Goal: Task Accomplishment & Management: Manage account settings

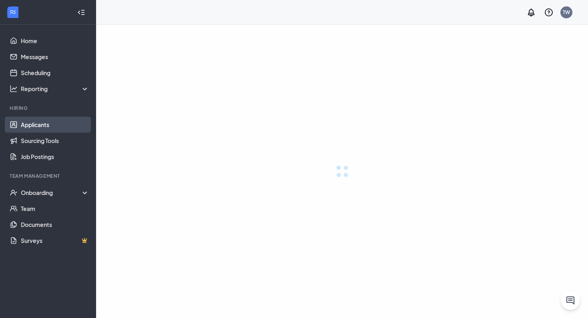
click at [51, 124] on link "Applicants" at bounding box center [55, 125] width 68 height 16
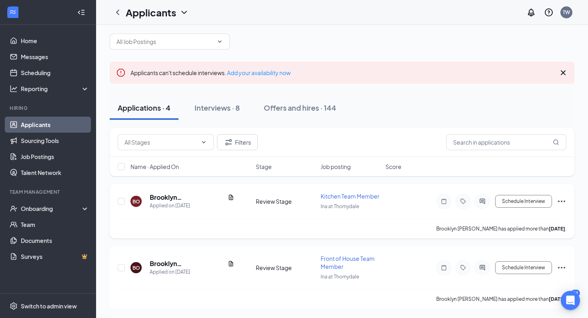
scroll to position [9, 0]
click at [188, 198] on h5 "Brooklyn [PERSON_NAME]" at bounding box center [187, 197] width 75 height 9
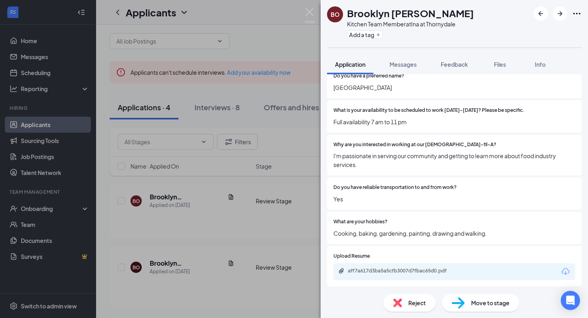
scroll to position [251, 0]
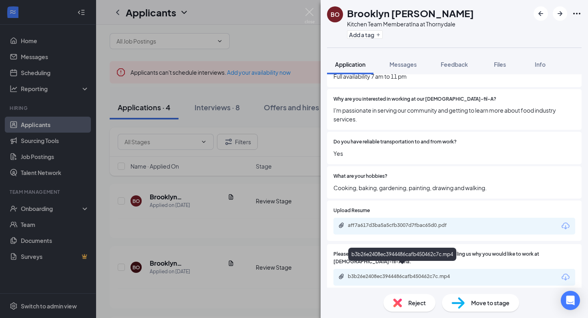
click at [408, 274] on div "b3b26e2408ec3944486cafb450462c7c.mp4" at bounding box center [404, 277] width 112 height 6
click at [430, 222] on div "aff7a617d3ba5a5cfb3007d7fbac65d0.pdf" at bounding box center [404, 225] width 112 height 6
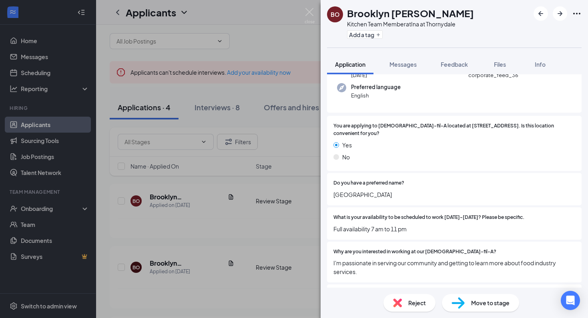
scroll to position [97, 0]
click at [314, 12] on img at bounding box center [309, 16] width 10 height 16
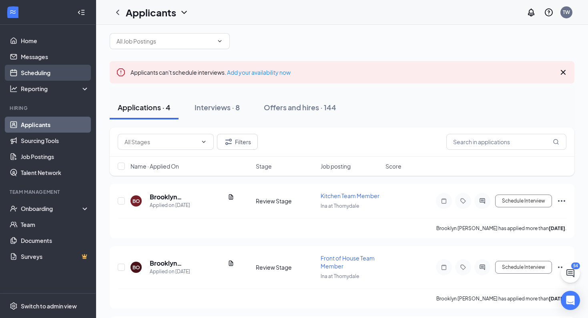
click at [30, 71] on link "Scheduling" at bounding box center [55, 73] width 68 height 16
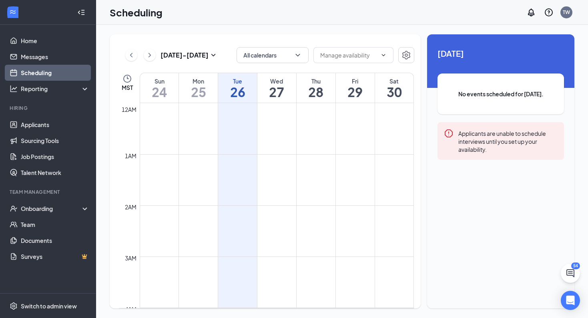
scroll to position [393, 0]
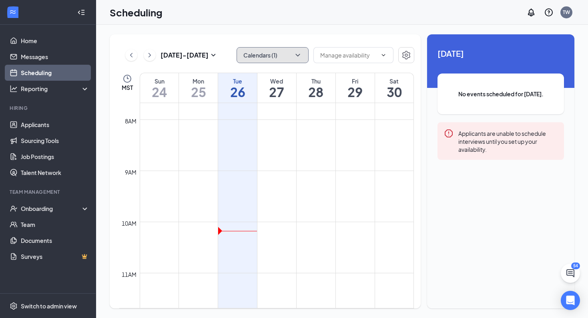
click at [257, 61] on button "Calendars (1)" at bounding box center [272, 55] width 72 height 16
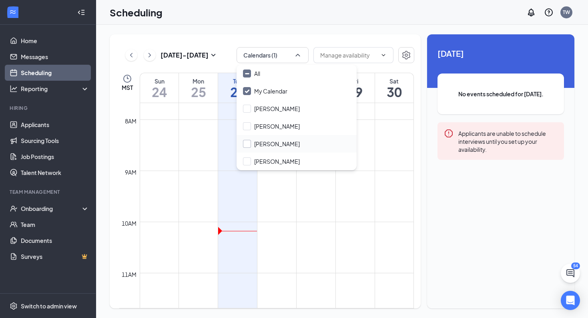
click at [270, 146] on input "[PERSON_NAME]" at bounding box center [271, 144] width 57 height 8
checkbox input "true"
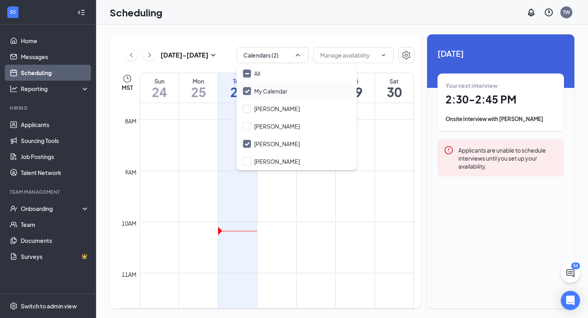
click at [271, 92] on input "My Calendar" at bounding box center [265, 91] width 44 height 8
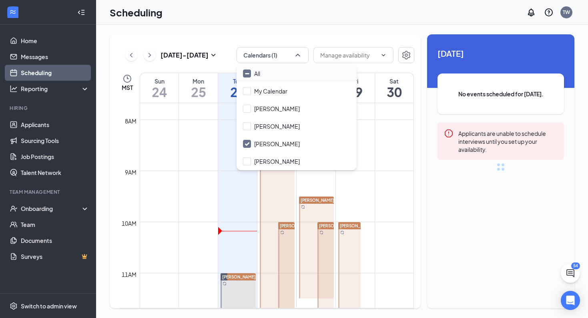
checkbox input "false"
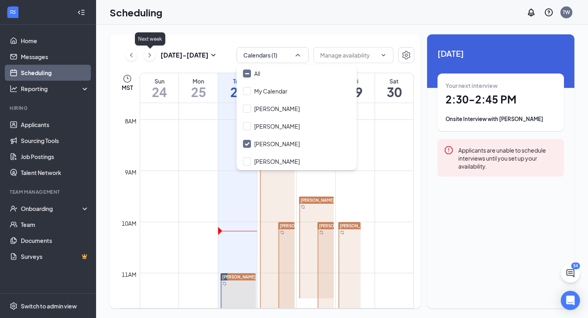
click at [147, 58] on icon "ChevronRight" at bounding box center [150, 55] width 8 height 10
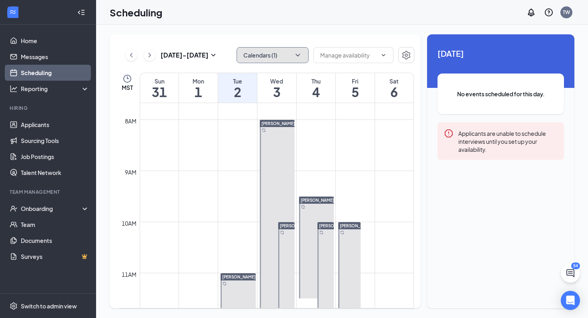
click at [268, 57] on button "Calendars (1)" at bounding box center [272, 55] width 72 height 16
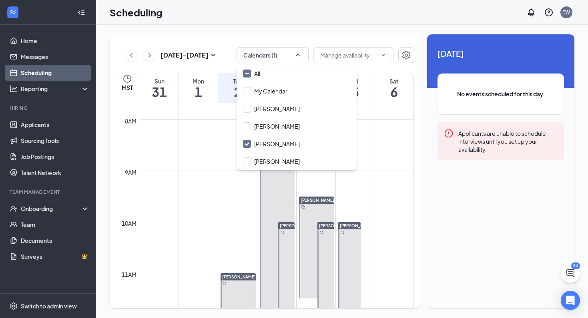
click at [214, 35] on div "[DATE] - [DATE] Calendars (1) MST Sun 31 Mon 1 Tue 2 Wed 3 Thu 4 Fri 5 Sat 6 12…" at bounding box center [265, 171] width 311 height 274
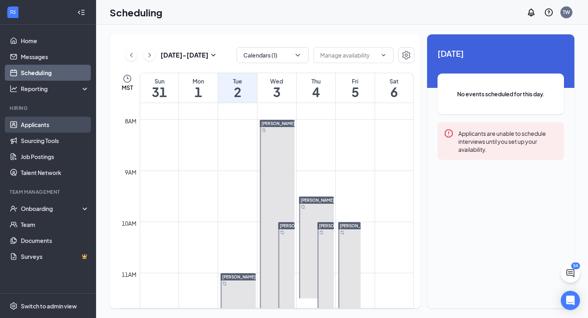
click at [48, 126] on link "Applicants" at bounding box center [55, 125] width 68 height 16
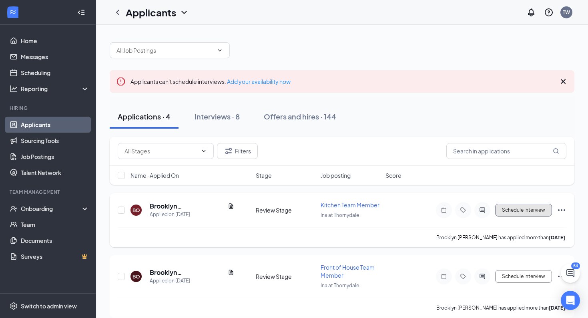
click at [526, 209] on button "Schedule Interview" at bounding box center [523, 210] width 57 height 13
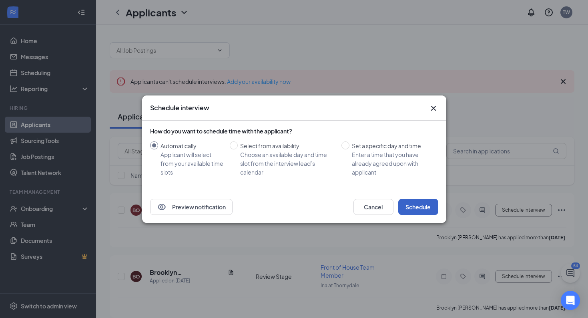
click at [419, 204] on button "Schedule" at bounding box center [418, 207] width 40 height 16
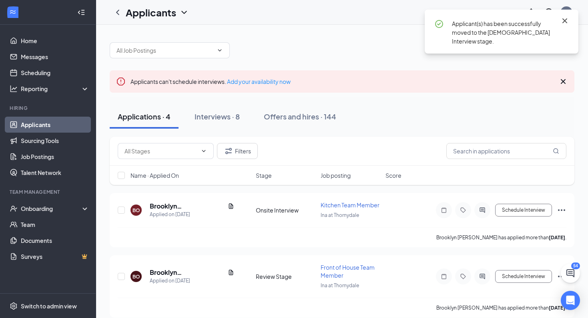
click at [565, 19] on icon "Cross" at bounding box center [564, 20] width 5 height 5
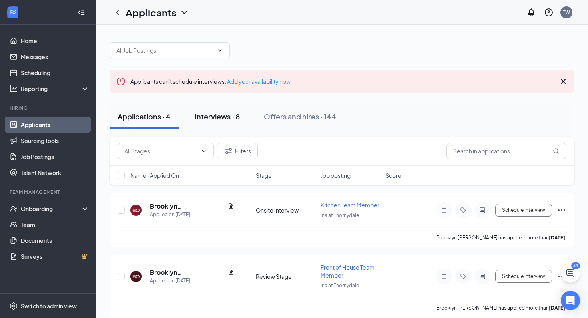
click at [213, 116] on div "Interviews · 8" at bounding box center [216, 117] width 45 height 10
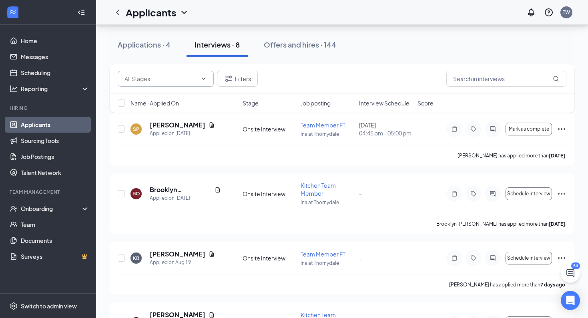
scroll to position [131, 0]
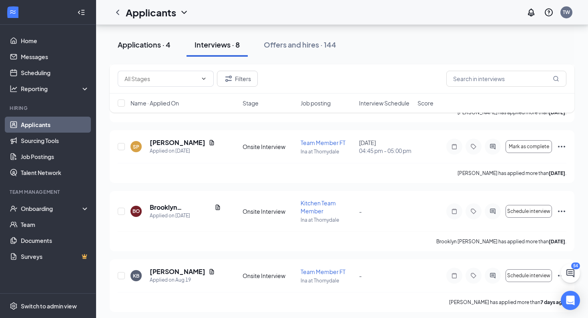
click at [132, 46] on div "Applications · 4" at bounding box center [144, 45] width 53 height 10
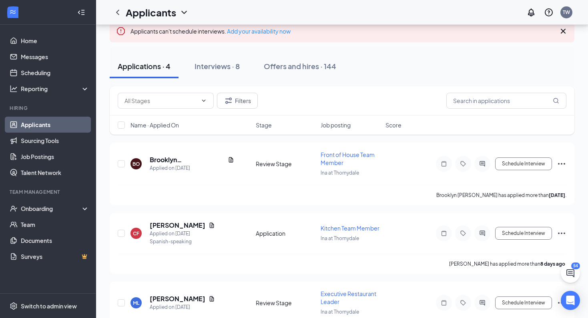
scroll to position [86, 0]
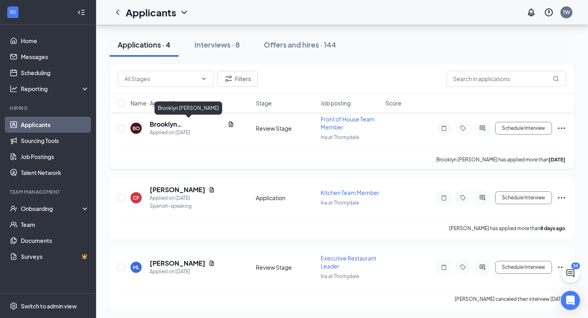
click at [187, 126] on h5 "Brooklyn [PERSON_NAME]" at bounding box center [187, 124] width 75 height 9
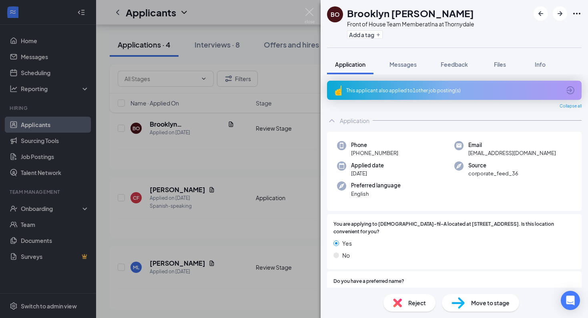
click at [466, 303] on div "Move to stage" at bounding box center [480, 303] width 77 height 18
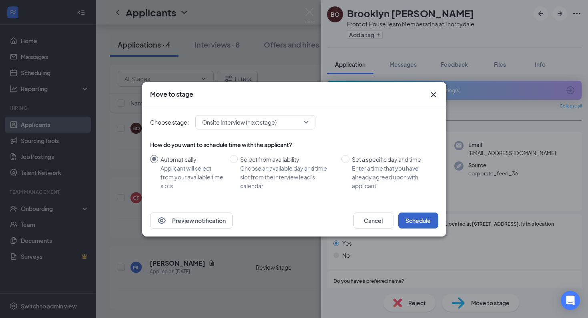
click at [429, 222] on button "Schedule" at bounding box center [418, 221] width 40 height 16
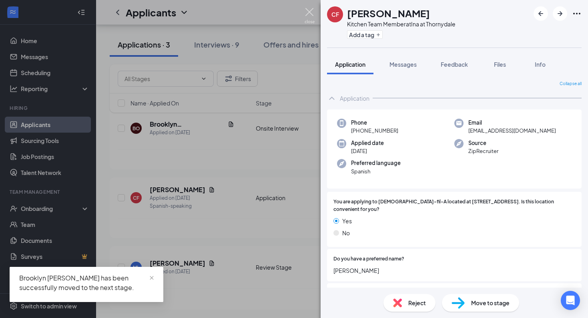
click at [307, 14] on img at bounding box center [309, 16] width 10 height 16
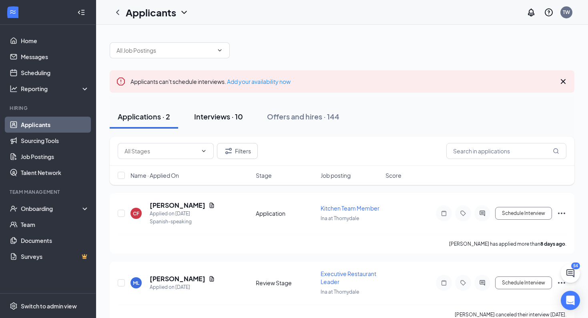
click at [234, 113] on div "Interviews · 10" at bounding box center [218, 117] width 49 height 10
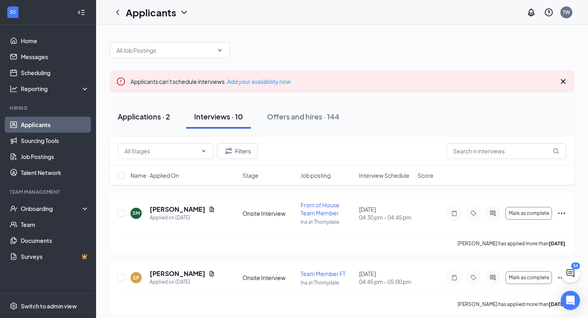
click at [159, 115] on div "Applications · 2" at bounding box center [144, 117] width 52 height 10
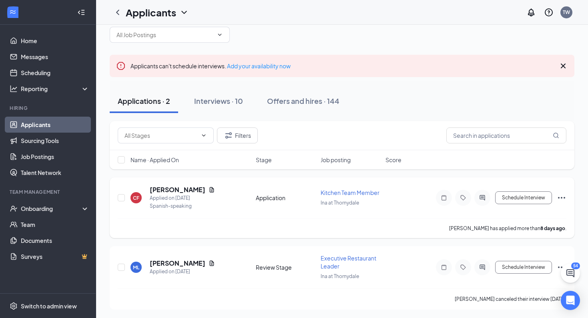
scroll to position [16, 0]
click at [192, 192] on h5 "[PERSON_NAME]" at bounding box center [178, 189] width 56 height 9
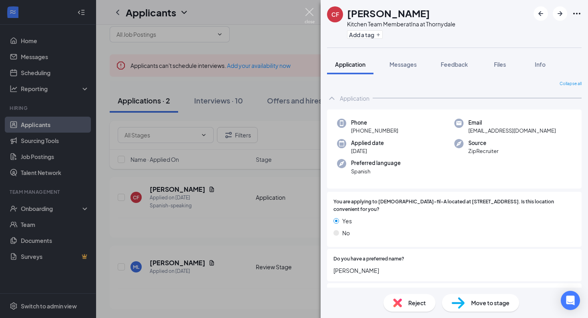
click at [311, 12] on img at bounding box center [309, 16] width 10 height 16
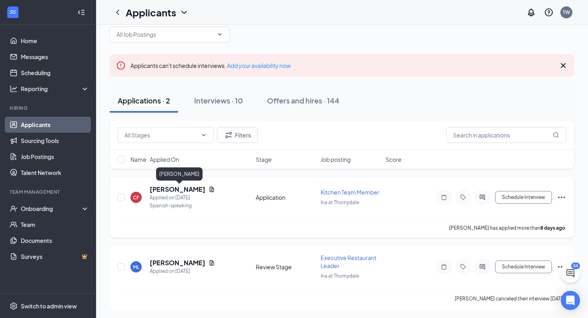
click at [199, 190] on h5 "[PERSON_NAME]" at bounding box center [178, 189] width 56 height 9
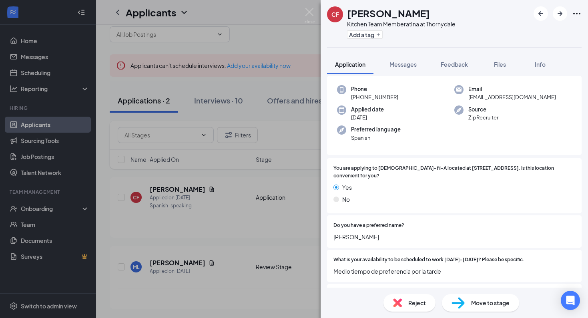
scroll to position [64, 0]
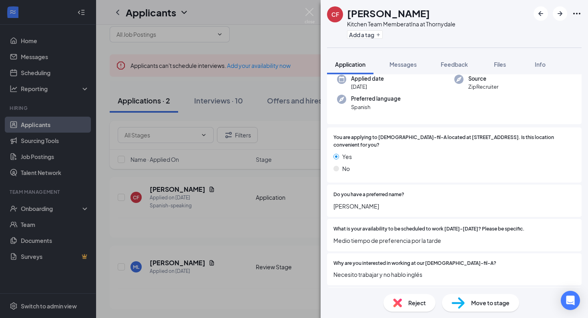
click at [420, 303] on span "Reject" at bounding box center [417, 303] width 18 height 9
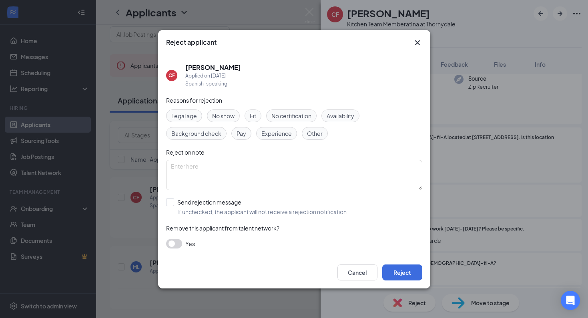
click at [313, 134] on span "Other" at bounding box center [315, 133] width 16 height 9
click at [172, 204] on input "Send rejection message If unchecked, the applicant will not receive a rejection…" at bounding box center [257, 207] width 182 height 18
checkbox input "true"
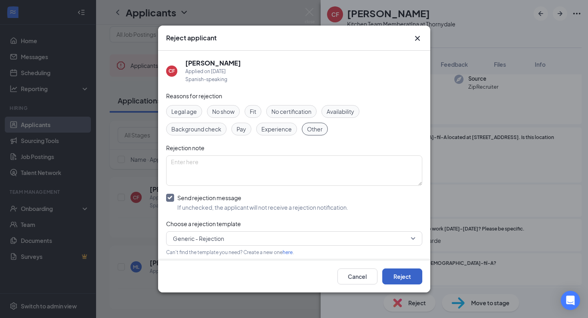
click at [394, 279] on button "Reject" at bounding box center [402, 277] width 40 height 16
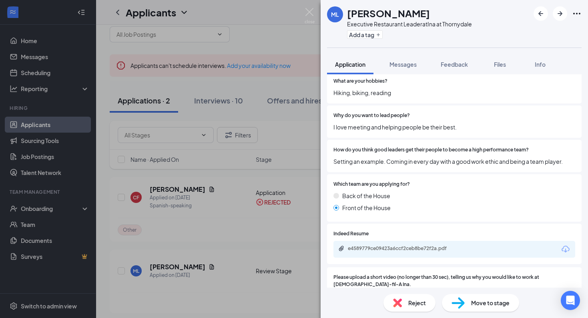
scroll to position [422, 0]
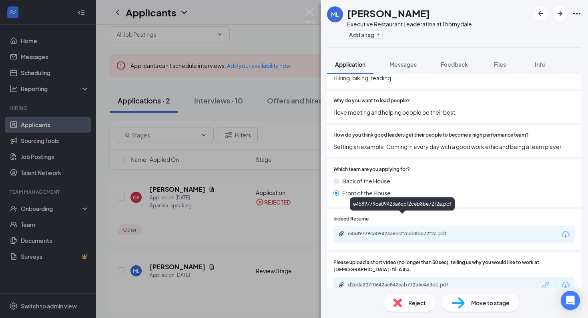
click at [432, 231] on div "e4589779ce09423a6ccf2ceb8be72f2a.pdf" at bounding box center [404, 234] width 112 height 6
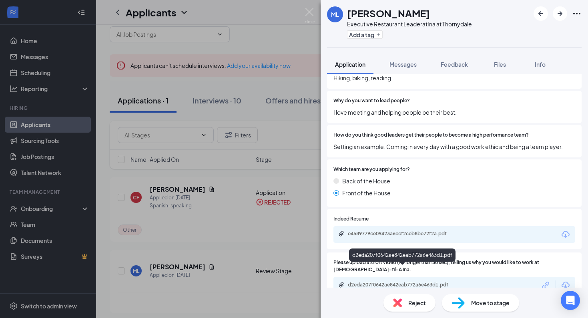
click at [422, 282] on div "d2eda207f0642ae842eab772a6e463d1.pdf" at bounding box center [404, 285] width 112 height 6
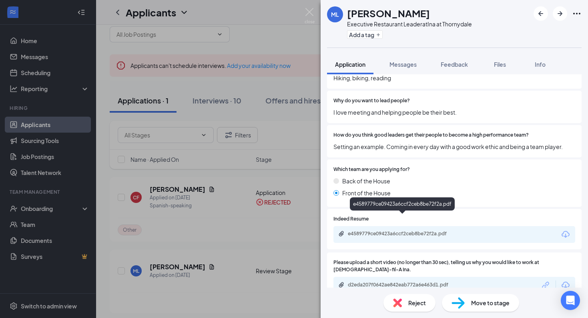
click at [429, 231] on div "e4589779ce09423a6ccf2ceb8be72f2a.pdf" at bounding box center [404, 234] width 112 height 6
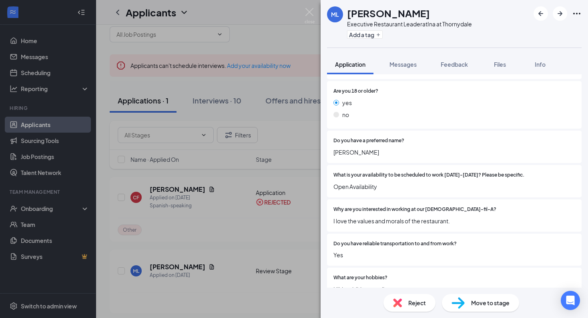
scroll to position [214, 0]
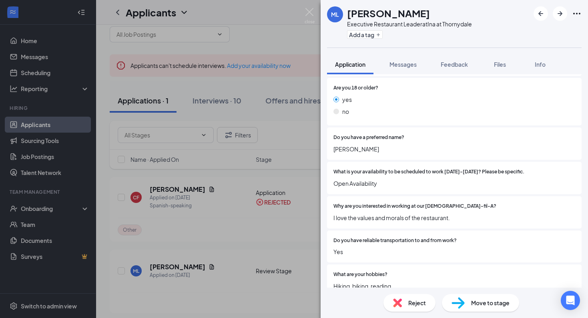
click at [403, 300] on div "Reject" at bounding box center [409, 303] width 52 height 18
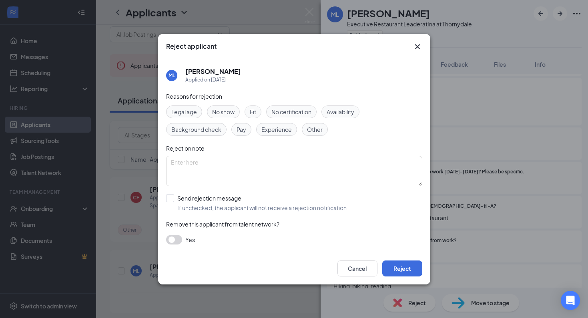
click at [323, 130] on div "Other" at bounding box center [315, 129] width 26 height 13
click at [172, 197] on input "Send rejection message If unchecked, the applicant will not receive a rejection…" at bounding box center [257, 203] width 182 height 18
checkbox input "true"
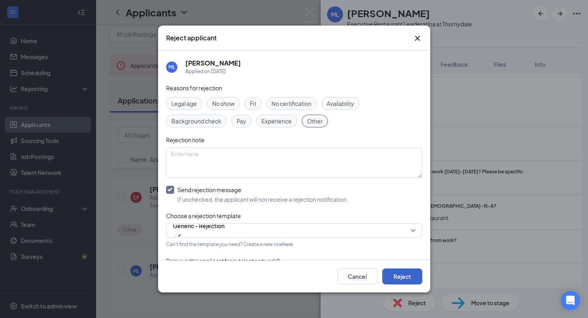
click at [404, 276] on button "Reject" at bounding box center [402, 277] width 40 height 16
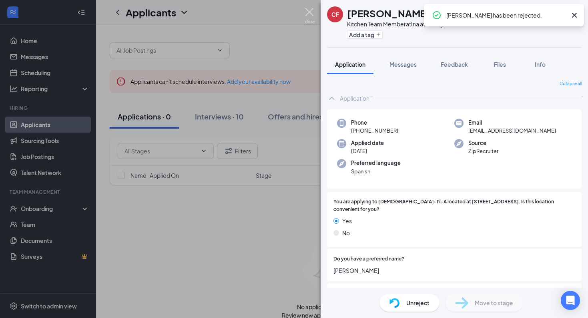
click at [309, 10] on img at bounding box center [309, 16] width 10 height 16
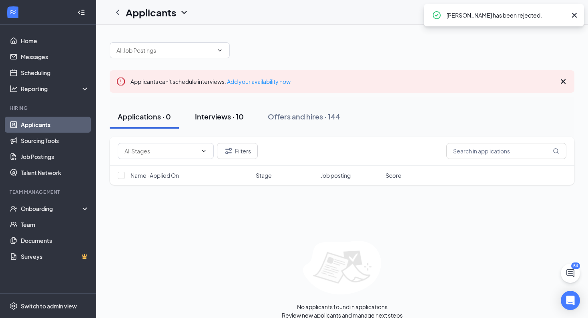
click at [228, 117] on div "Interviews · 10" at bounding box center [219, 117] width 49 height 10
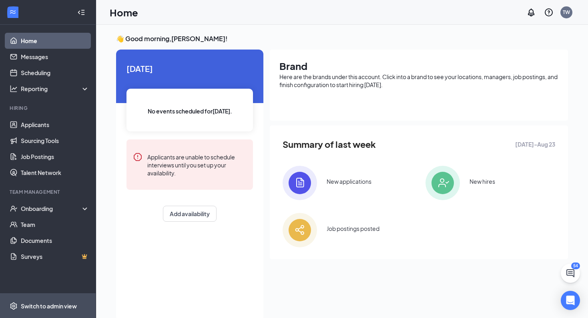
click at [54, 303] on div "Switch to admin view" at bounding box center [49, 306] width 56 height 8
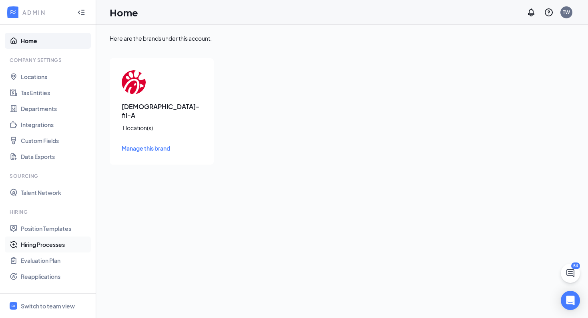
click at [47, 248] on link "Hiring Processes" at bounding box center [55, 245] width 68 height 16
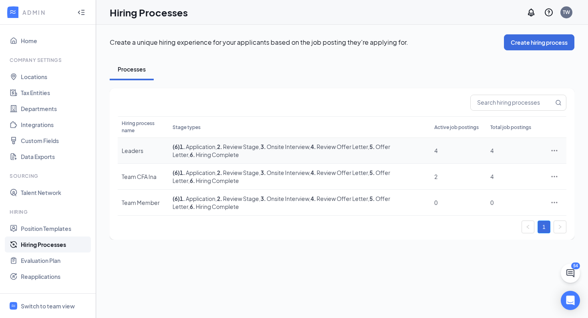
click at [241, 150] on td "( 6 ) 1 . Application , 2 . Review Stage , 3 . Onsite Interview , 4 . Review Of…" at bounding box center [299, 151] width 262 height 26
click at [554, 151] on icon "Ellipses" at bounding box center [554, 151] width 8 height 8
click at [190, 151] on b "6 ." at bounding box center [192, 154] width 5 height 7
click at [208, 149] on span "1 . Application" at bounding box center [198, 146] width 36 height 7
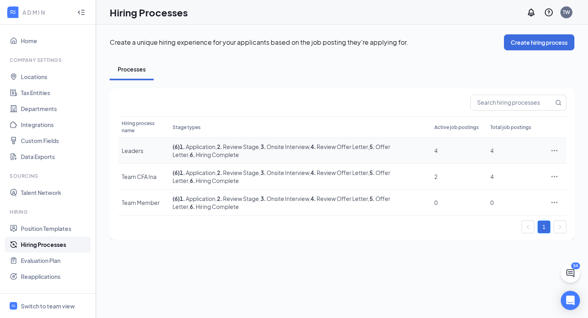
click at [556, 150] on icon "Ellipses" at bounding box center [554, 151] width 8 height 8
click at [500, 169] on span "Edit" at bounding box center [517, 167] width 69 height 9
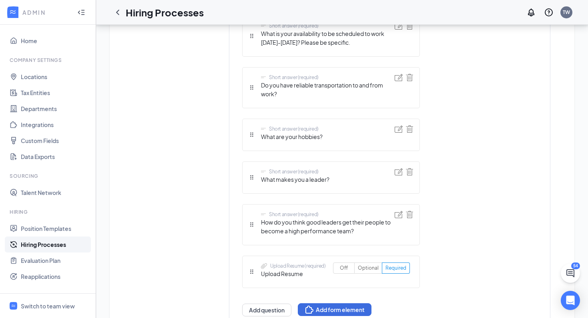
scroll to position [875, 0]
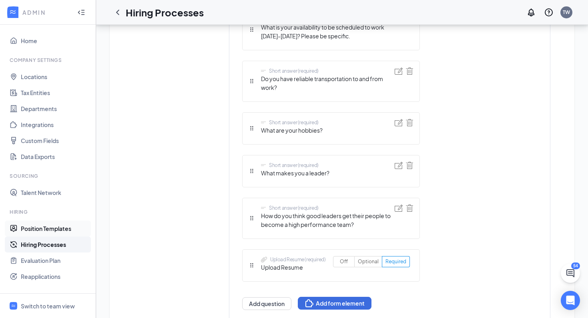
click at [61, 228] on link "Position Templates" at bounding box center [55, 229] width 68 height 16
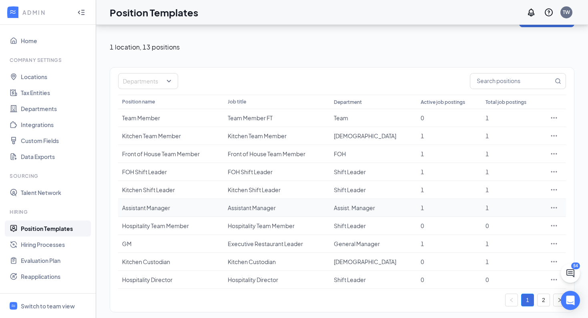
scroll to position [27, 0]
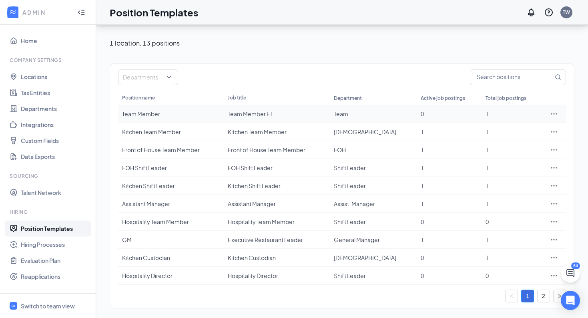
click at [554, 112] on icon "Ellipses" at bounding box center [554, 114] width 8 height 8
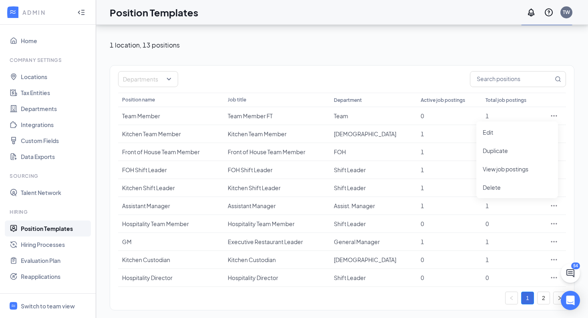
click at [568, 104] on div "Departments Position name Job title Department Active job postings Total job po…" at bounding box center [342, 188] width 464 height 246
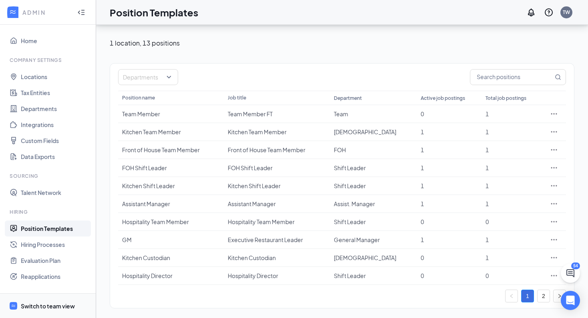
click at [52, 306] on div "Switch to team view" at bounding box center [48, 306] width 54 height 8
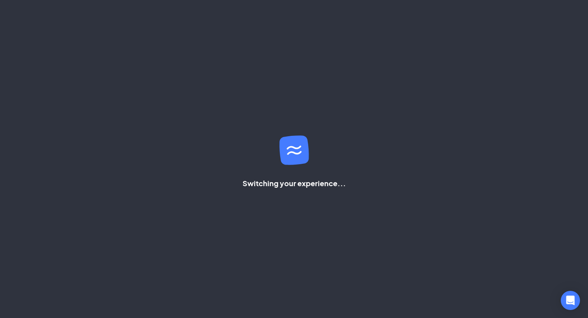
scroll to position [27, 0]
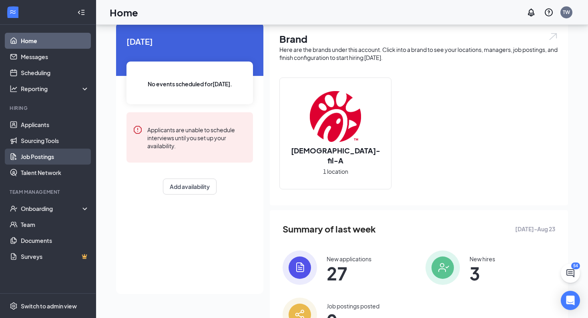
click at [38, 155] on link "Job Postings" at bounding box center [55, 157] width 68 height 16
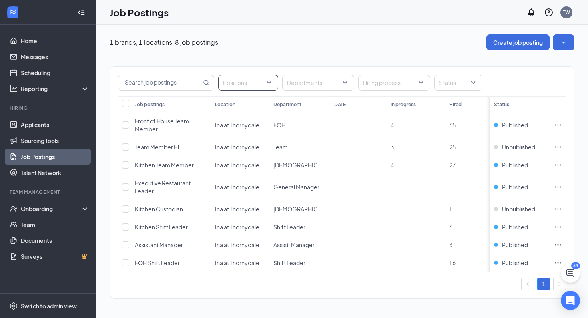
click at [268, 83] on div "Positions" at bounding box center [248, 83] width 60 height 16
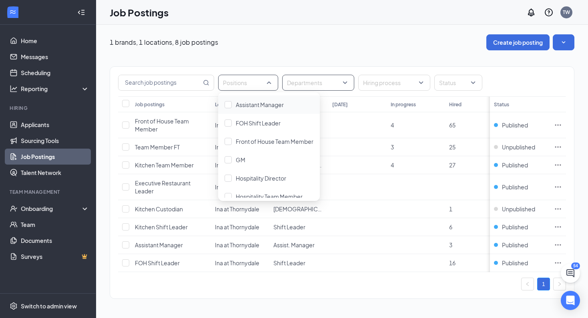
click at [332, 84] on div at bounding box center [314, 82] width 60 height 13
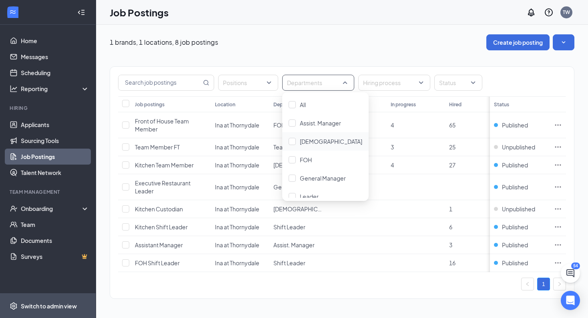
click at [64, 305] on div "Switch to admin view" at bounding box center [49, 306] width 56 height 8
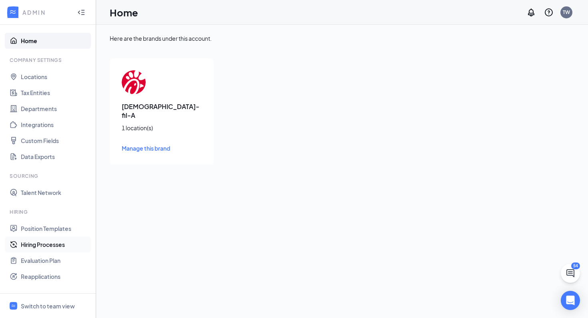
click at [44, 244] on link "Hiring Processes" at bounding box center [55, 245] width 68 height 16
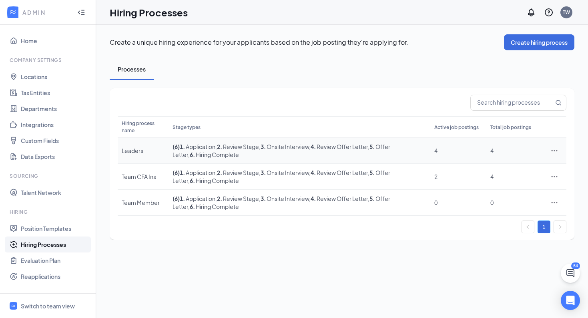
click at [556, 150] on icon "Ellipses" at bounding box center [554, 151] width 8 height 8
click at [504, 170] on span "Edit" at bounding box center [517, 167] width 69 height 9
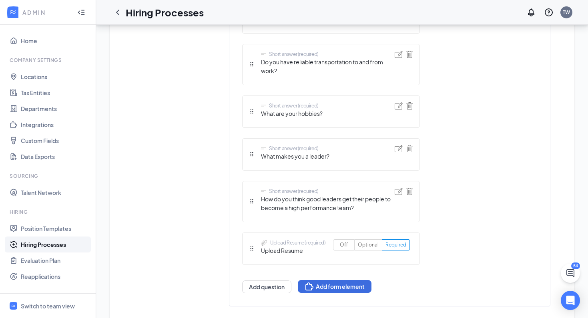
scroll to position [903, 0]
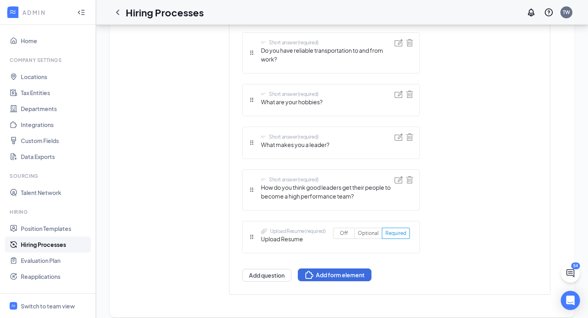
click at [60, 247] on link "Hiring Processes" at bounding box center [55, 245] width 68 height 16
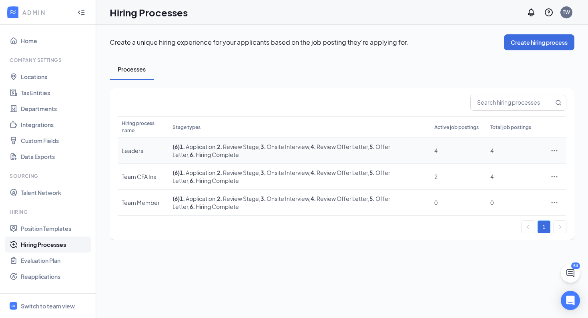
click at [554, 151] on icon "Ellipses" at bounding box center [554, 151] width 8 height 8
drag, startPoint x: 524, startPoint y: 205, endPoint x: 465, endPoint y: 204, distance: 58.8
click at [524, 205] on span "View job postings" at bounding box center [506, 203] width 46 height 7
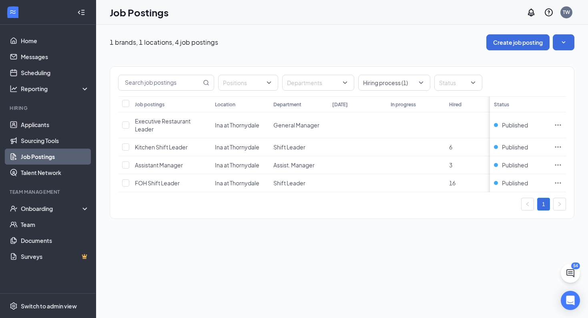
click at [54, 156] on link "Job Postings" at bounding box center [55, 157] width 68 height 16
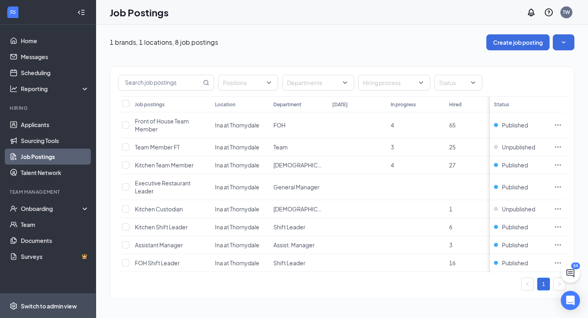
click at [51, 298] on span "Switch to admin view" at bounding box center [55, 306] width 68 height 24
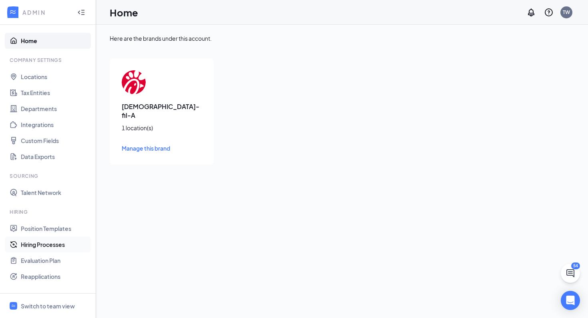
click at [55, 242] on link "Hiring Processes" at bounding box center [55, 245] width 68 height 16
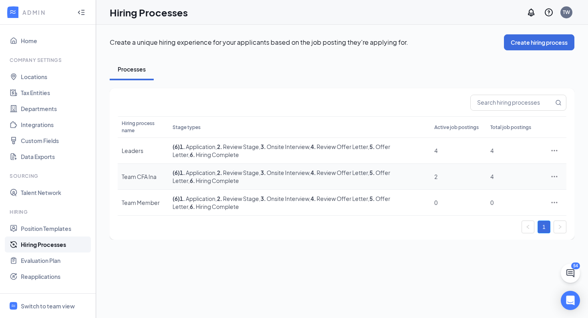
click at [558, 177] on div at bounding box center [554, 177] width 16 height 8
click at [554, 204] on icon "Ellipses" at bounding box center [554, 203] width 8 height 8
click at [520, 257] on span "View job postings" at bounding box center [506, 255] width 46 height 7
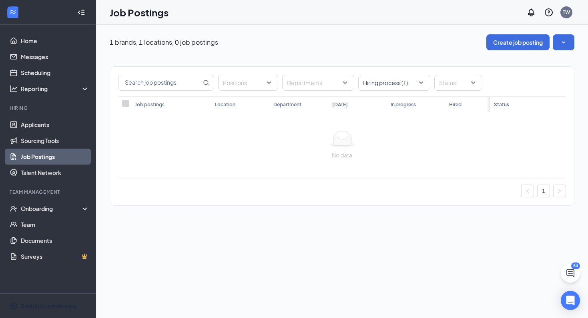
drag, startPoint x: 51, startPoint y: 304, endPoint x: 54, endPoint y: 292, distance: 11.5
click at [50, 303] on div "Switch to admin view" at bounding box center [49, 306] width 56 height 8
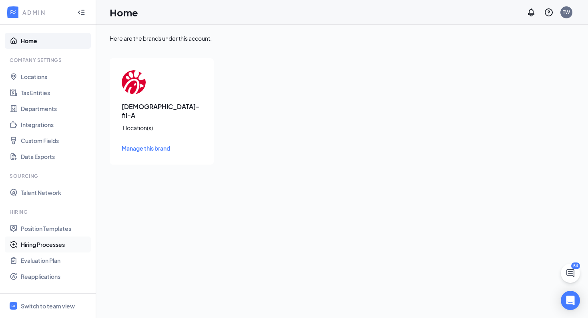
click at [62, 244] on link "Hiring Processes" at bounding box center [55, 245] width 68 height 16
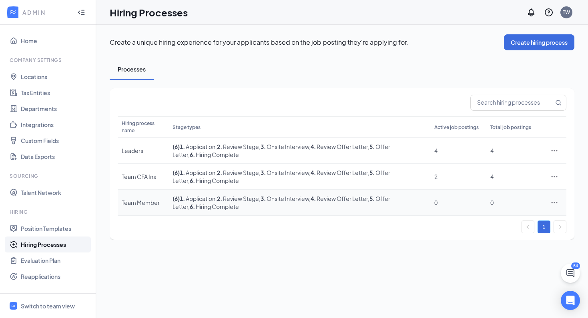
click at [556, 203] on icon "Ellipses" at bounding box center [554, 202] width 6 height 1
click at [497, 221] on span "Edit" at bounding box center [517, 219] width 69 height 9
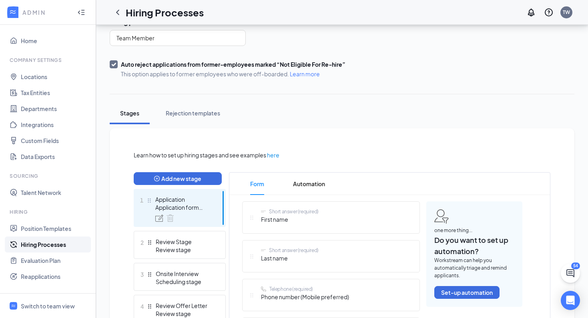
scroll to position [67, 0]
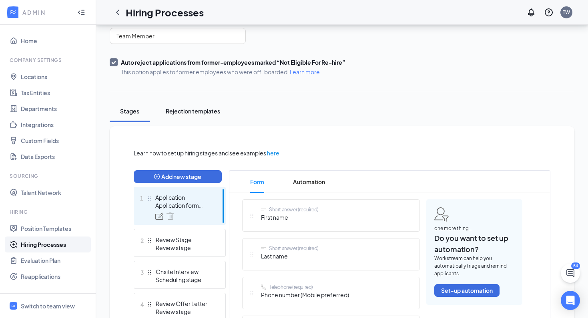
click at [192, 115] on div "Rejection templates" at bounding box center [193, 111] width 54 height 8
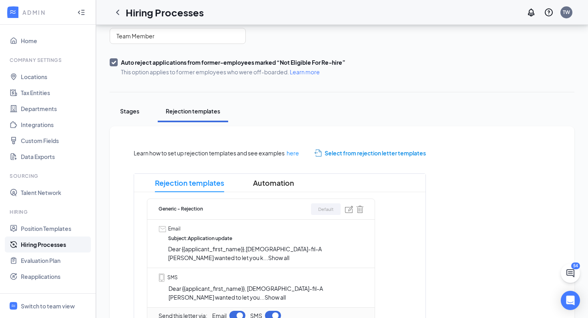
click at [132, 114] on div "Stages" at bounding box center [130, 111] width 24 height 8
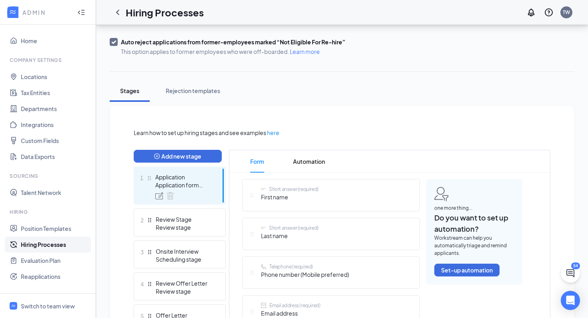
scroll to position [86, 0]
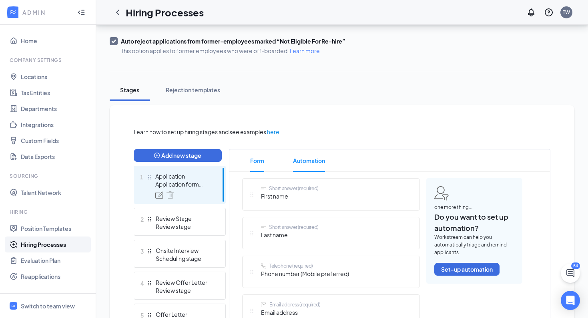
click at [318, 164] on span "Automation" at bounding box center [309, 161] width 32 height 22
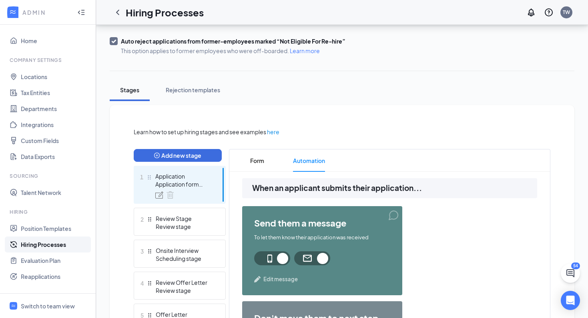
scroll to position [89, 0]
click at [265, 162] on li "Form" at bounding box center [257, 160] width 30 height 22
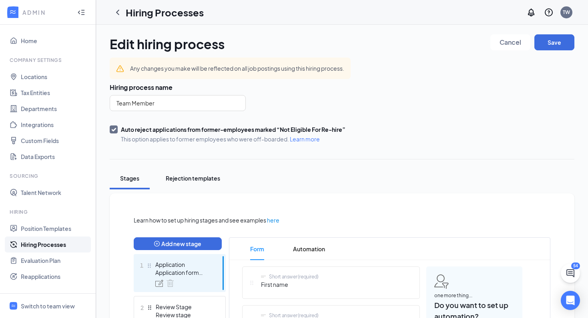
click at [206, 181] on div "Rejection templates" at bounding box center [193, 178] width 54 height 8
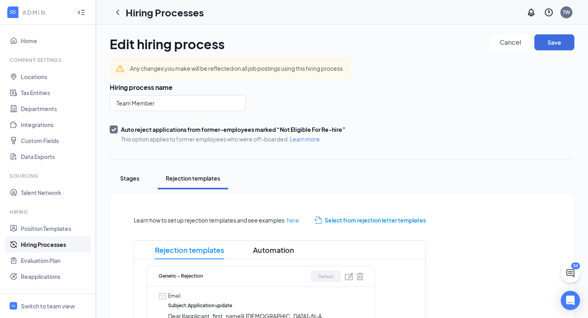
click at [128, 182] on button "Stages" at bounding box center [130, 179] width 40 height 22
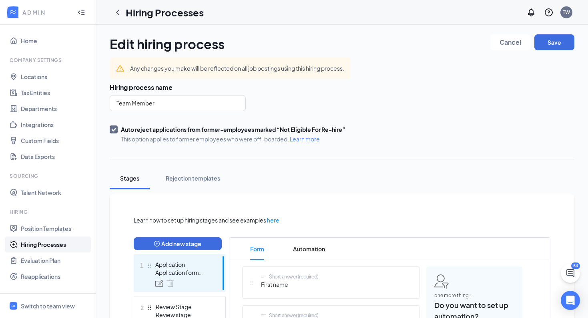
click at [50, 246] on link "Hiring Processes" at bounding box center [55, 245] width 68 height 16
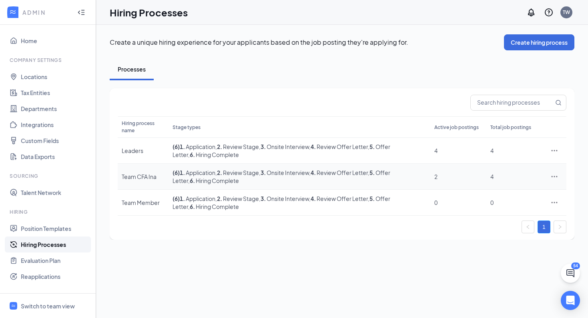
click at [556, 176] on icon "Ellipses" at bounding box center [554, 176] width 6 height 1
click at [489, 195] on span "Edit" at bounding box center [488, 193] width 10 height 7
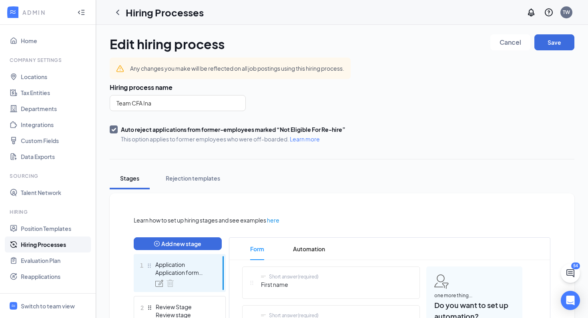
click at [61, 239] on link "Hiring Processes" at bounding box center [55, 245] width 68 height 16
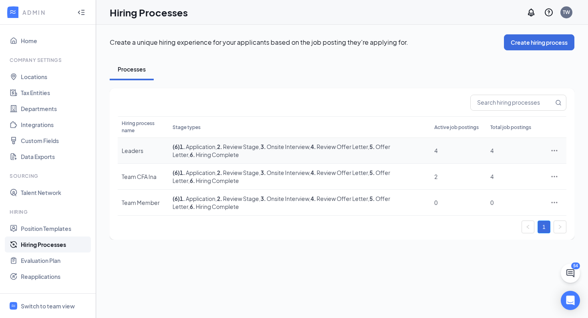
click at [554, 152] on icon "Ellipses" at bounding box center [554, 151] width 8 height 8
click at [379, 221] on div "1" at bounding box center [342, 227] width 448 height 13
click at [554, 204] on icon "Ellipses" at bounding box center [554, 203] width 8 height 8
click at [514, 254] on span "View job postings" at bounding box center [506, 255] width 46 height 7
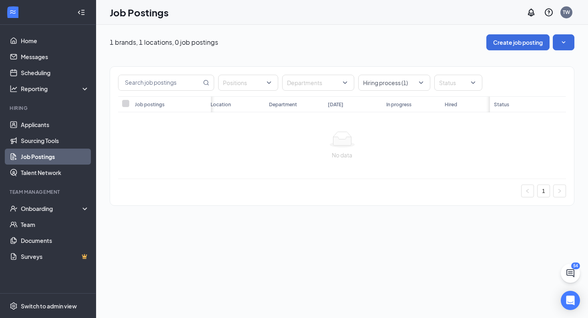
scroll to position [0, 2]
click at [418, 82] on div at bounding box center [390, 82] width 60 height 13
click at [268, 83] on div "Positions" at bounding box center [248, 83] width 60 height 16
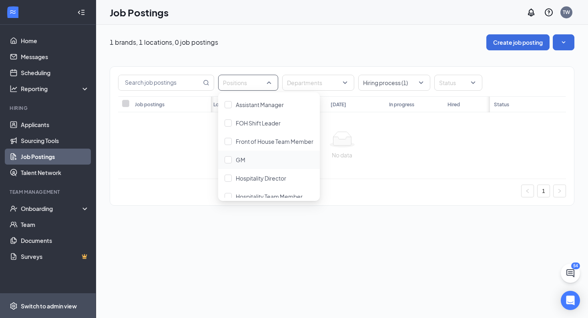
click at [42, 307] on div "Switch to admin view" at bounding box center [49, 306] width 56 height 8
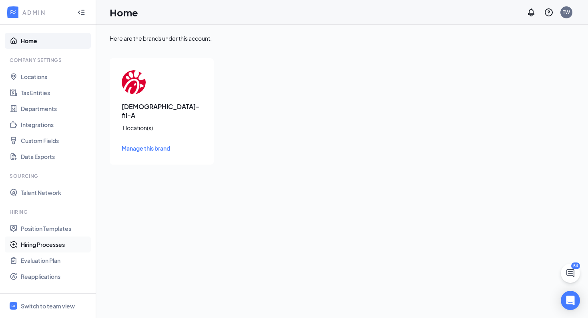
click at [46, 244] on link "Hiring Processes" at bounding box center [55, 245] width 68 height 16
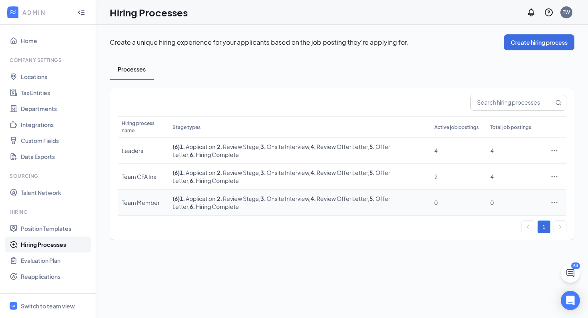
click at [555, 202] on icon "Ellipses" at bounding box center [554, 203] width 8 height 8
click at [513, 258] on span "View job postings" at bounding box center [506, 255] width 46 height 7
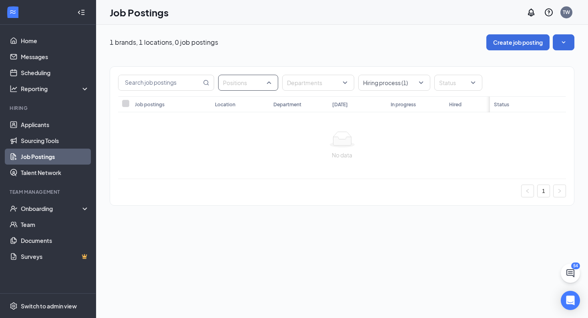
click at [254, 81] on div at bounding box center [244, 82] width 48 height 13
click at [83, 210] on icon at bounding box center [86, 210] width 6 height 0
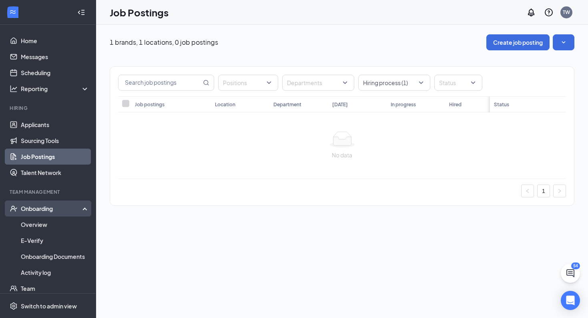
click at [83, 208] on icon at bounding box center [86, 208] width 6 height 0
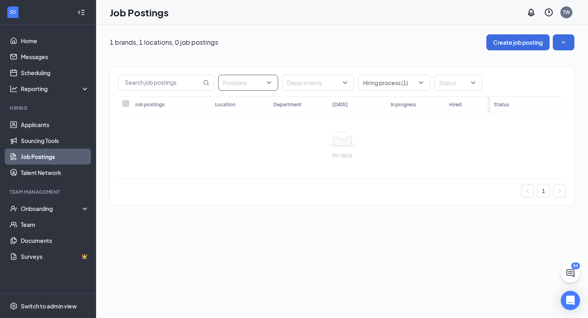
click at [271, 87] on div "Positions" at bounding box center [248, 83] width 60 height 16
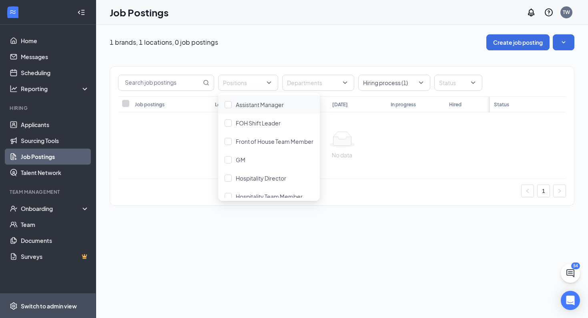
click at [56, 306] on div "Switch to admin view" at bounding box center [49, 306] width 56 height 8
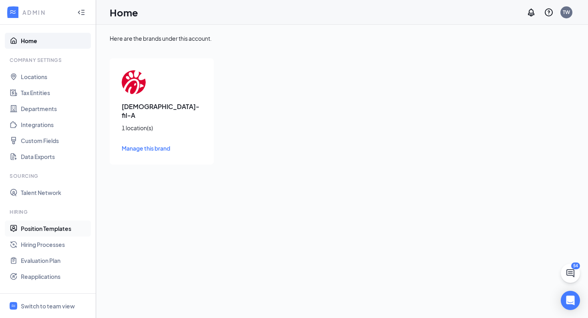
click at [69, 233] on link "Position Templates" at bounding box center [55, 229] width 68 height 16
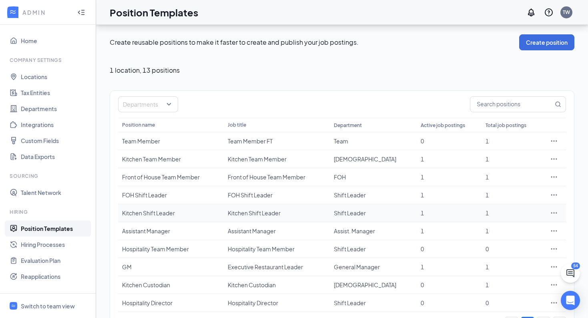
scroll to position [27, 0]
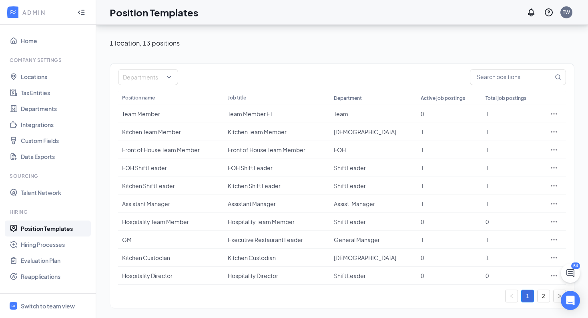
click at [544, 296] on link "2" at bounding box center [543, 296] width 12 height 12
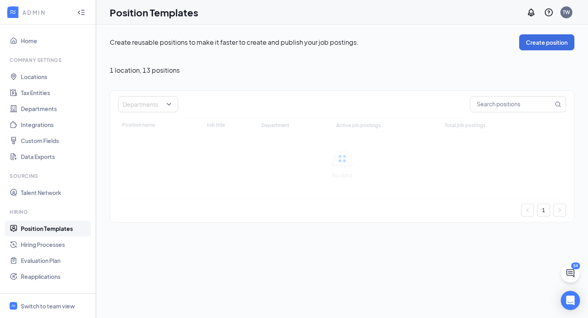
scroll to position [0, 0]
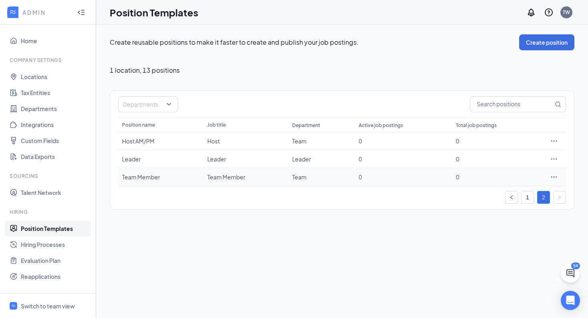
click at [554, 176] on icon "Ellipses" at bounding box center [554, 177] width 8 height 8
click at [493, 196] on span "Edit" at bounding box center [516, 193] width 69 height 9
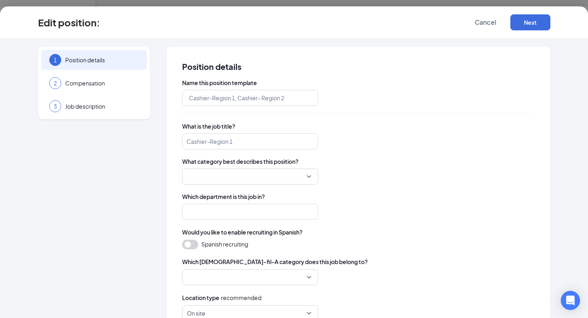
type input "Team Member"
type input "Team"
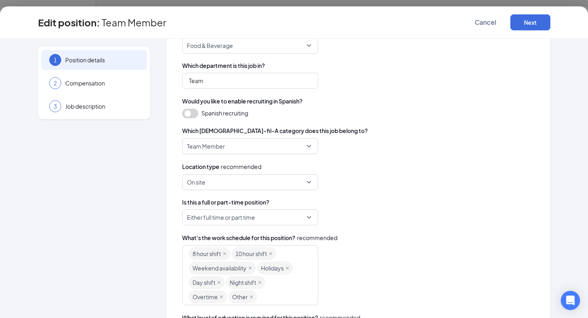
scroll to position [132, 0]
click at [305, 145] on span "Team Member" at bounding box center [246, 145] width 119 height 15
click at [361, 145] on div "Team Member Team Member Delivery Driver Team Member Delivery Driver Team Leader…" at bounding box center [358, 146] width 352 height 16
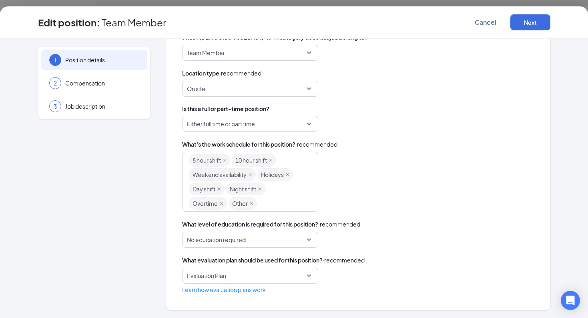
scroll to position [0, 0]
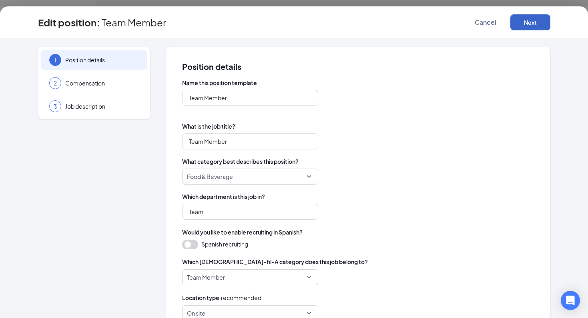
click at [522, 26] on button "Next" at bounding box center [530, 22] width 40 height 16
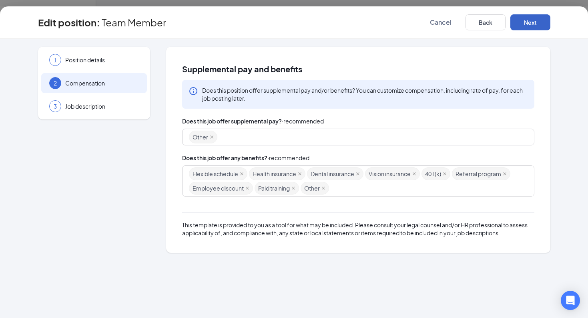
click at [536, 26] on button "Next" at bounding box center [530, 22] width 40 height 16
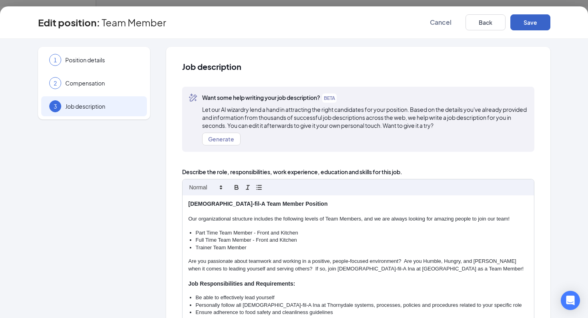
click at [537, 25] on button "Save" at bounding box center [530, 22] width 40 height 16
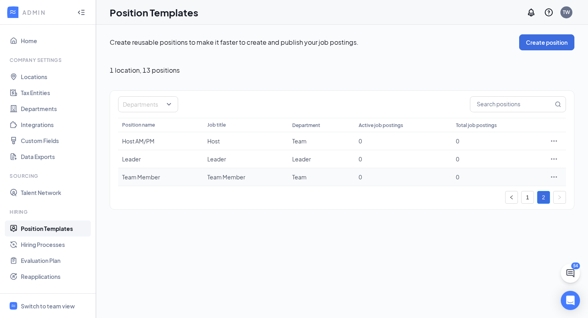
click at [557, 177] on icon "Ellipses" at bounding box center [554, 177] width 8 height 8
drag, startPoint x: 194, startPoint y: 252, endPoint x: 192, endPoint y: 240, distance: 12.2
click at [194, 252] on div "Create reusable positions to make it faster to create and publish your job post…" at bounding box center [342, 172] width 492 height 294
click at [170, 105] on div "Departments" at bounding box center [148, 104] width 60 height 16
click at [253, 114] on div "Departments Position name Job title Department Active job postings Total job po…" at bounding box center [342, 150] width 448 height 108
